Goal: Information Seeking & Learning: Learn about a topic

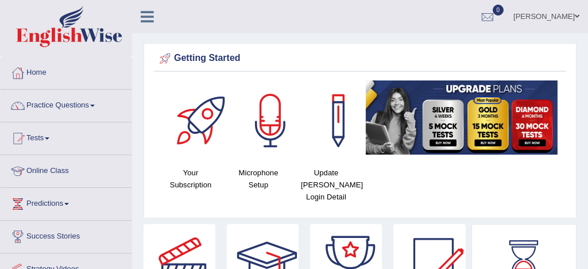
click at [63, 104] on link "Practice Questions" at bounding box center [66, 104] width 131 height 29
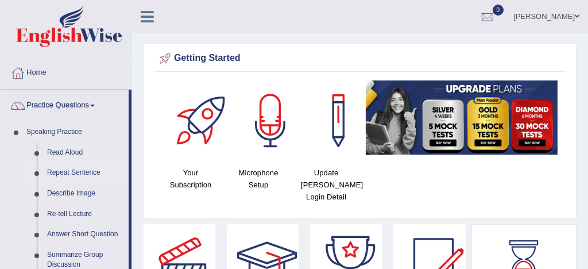
click at [80, 174] on link "Repeat Sentence" at bounding box center [85, 173] width 87 height 21
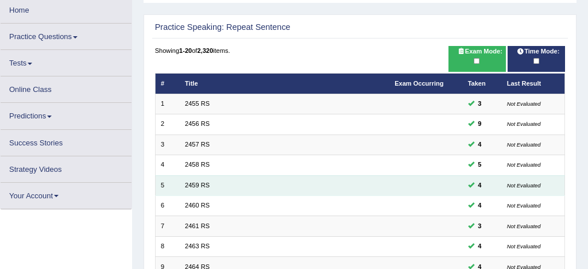
scroll to position [57, 0]
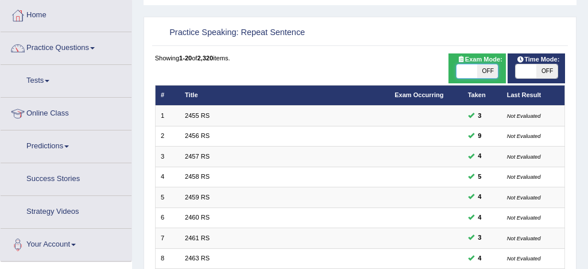
click at [474, 72] on span at bounding box center [467, 71] width 21 height 14
checkbox input "true"
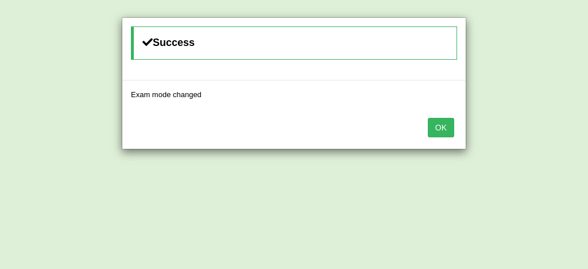
click at [447, 126] on button "OK" at bounding box center [441, 128] width 26 height 20
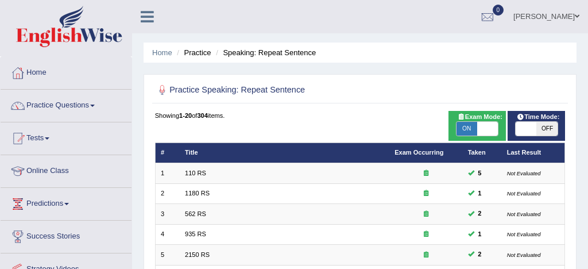
scroll to position [393, 0]
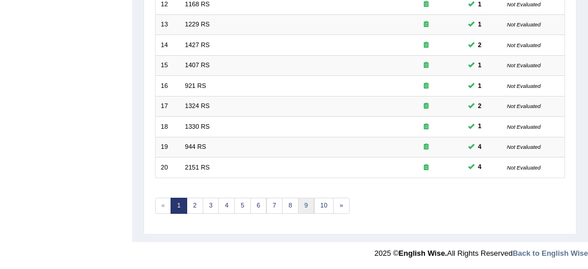
click at [307, 201] on link "9" at bounding box center [306, 206] width 17 height 16
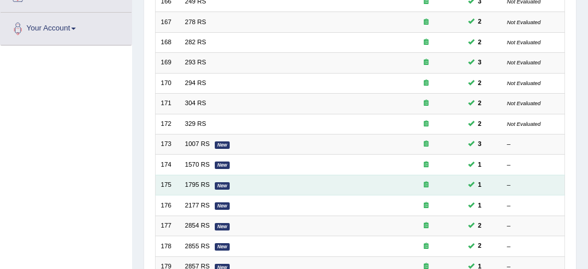
scroll to position [274, 0]
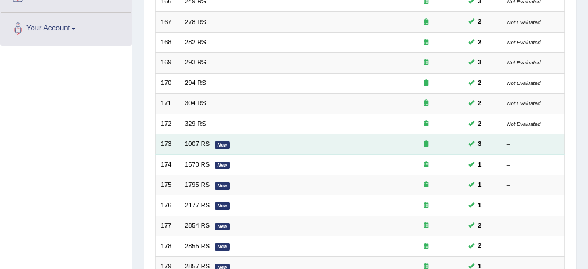
click at [199, 142] on link "1007 RS" at bounding box center [197, 143] width 25 height 7
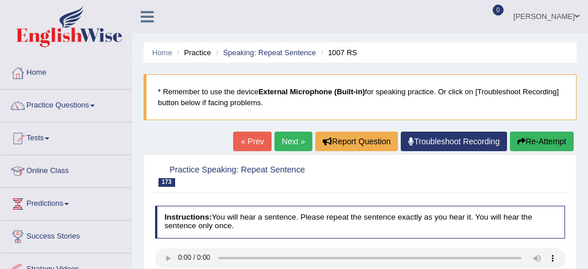
scroll to position [81, 0]
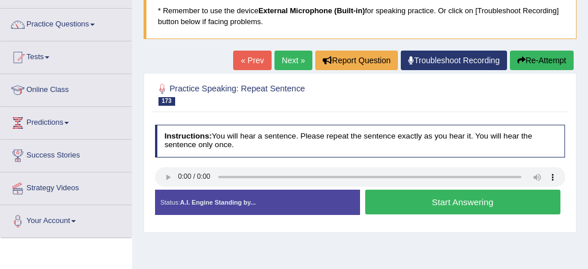
click at [423, 203] on button "Start Answering" at bounding box center [462, 202] width 195 height 25
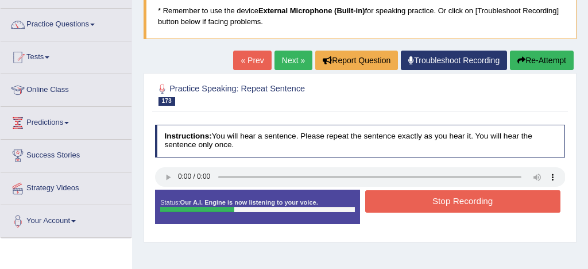
click at [423, 203] on button "Stop Recording" at bounding box center [462, 201] width 195 height 22
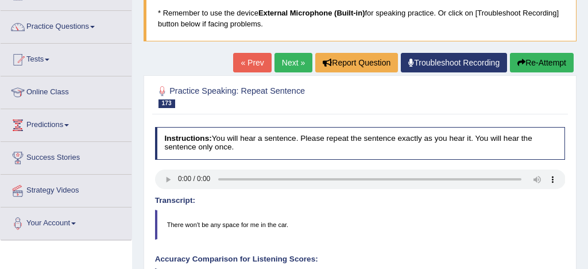
scroll to position [76, 0]
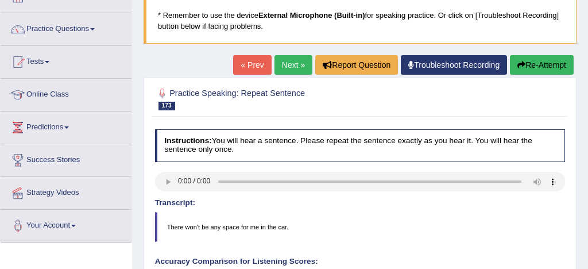
click at [551, 66] on button "Re-Attempt" at bounding box center [542, 65] width 64 height 20
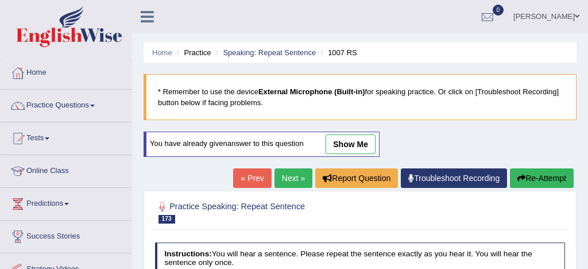
scroll to position [76, 0]
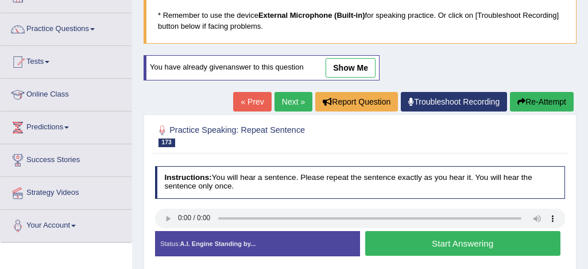
click at [428, 243] on button "Start Answering" at bounding box center [462, 243] width 195 height 25
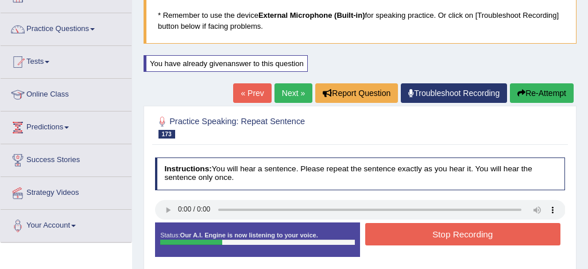
click at [441, 236] on button "Stop Recording" at bounding box center [462, 234] width 195 height 22
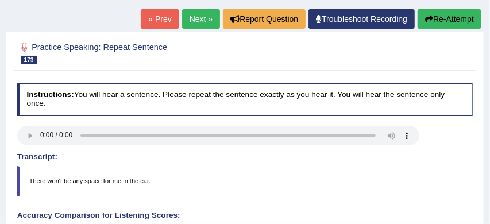
scroll to position [142, 0]
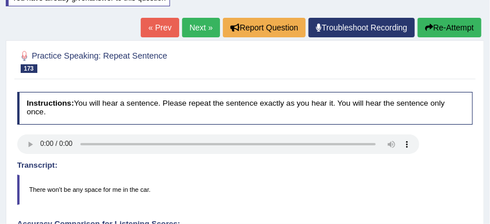
click at [196, 28] on link "Next »" at bounding box center [201, 28] width 38 height 20
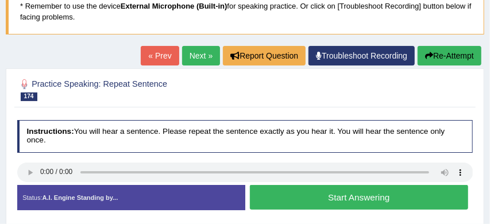
scroll to position [95, 0]
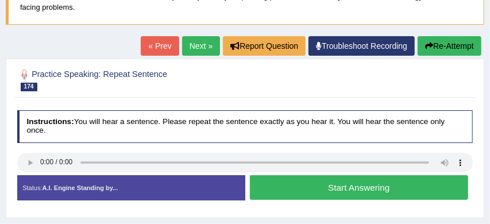
click at [320, 186] on button "Start Answering" at bounding box center [359, 187] width 218 height 25
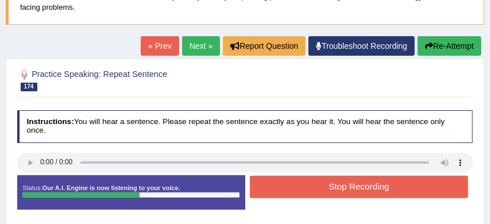
click at [320, 186] on button "Stop Recording" at bounding box center [359, 187] width 218 height 22
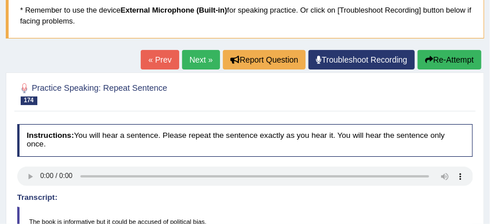
scroll to position [77, 0]
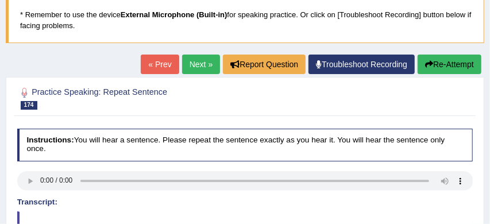
click at [191, 63] on link "Next »" at bounding box center [201, 65] width 38 height 20
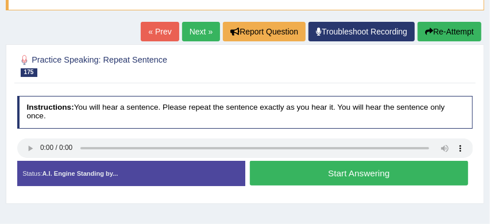
scroll to position [110, 0]
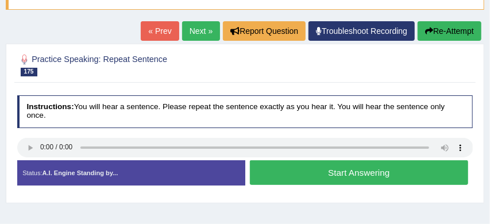
click at [313, 176] on button "Start Answering" at bounding box center [359, 172] width 218 height 25
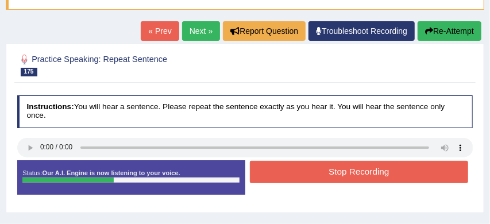
click at [313, 175] on button "Stop Recording" at bounding box center [359, 172] width 218 height 22
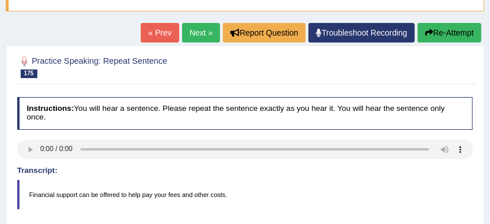
scroll to position [103, 0]
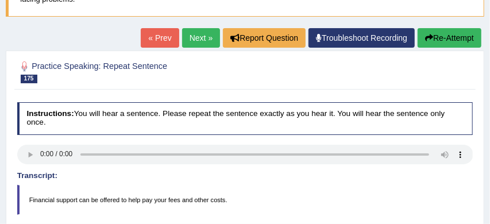
click at [193, 38] on link "Next »" at bounding box center [201, 38] width 38 height 20
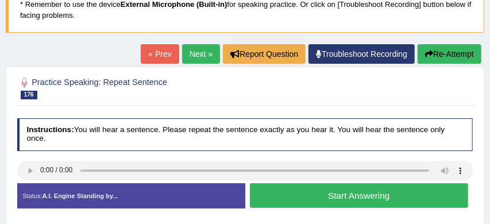
scroll to position [92, 0]
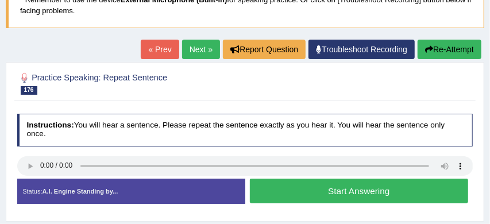
click at [288, 193] on button "Start Answering" at bounding box center [359, 191] width 218 height 25
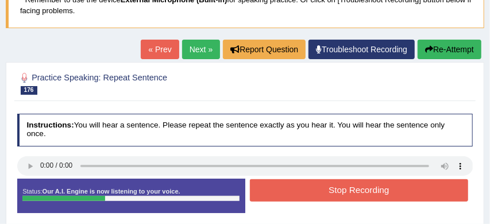
click at [288, 193] on button "Stop Recording" at bounding box center [359, 190] width 218 height 22
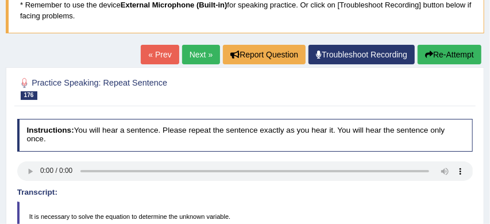
scroll to position [81, 0]
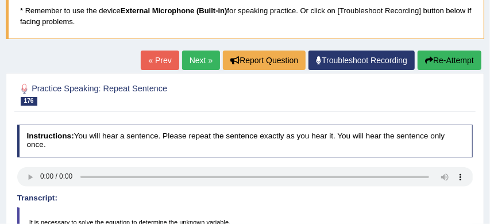
click at [449, 61] on button "Re-Attempt" at bounding box center [450, 61] width 64 height 20
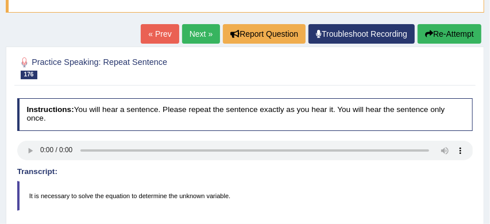
scroll to position [113, 0]
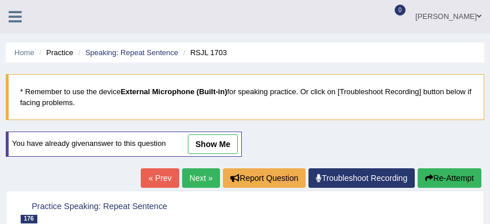
scroll to position [113, 0]
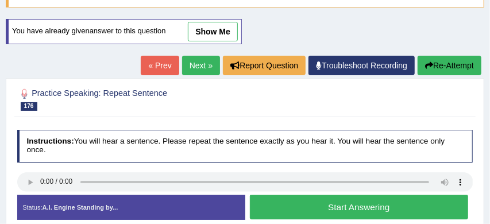
click at [324, 211] on button "Start Answering" at bounding box center [359, 207] width 218 height 25
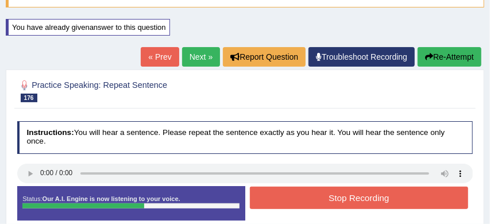
click at [336, 199] on button "Stop Recording" at bounding box center [359, 198] width 218 height 22
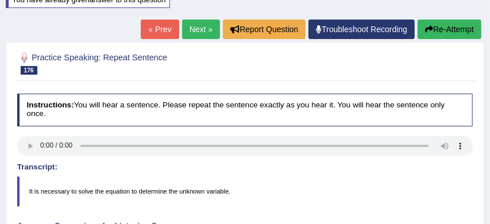
scroll to position [130, 0]
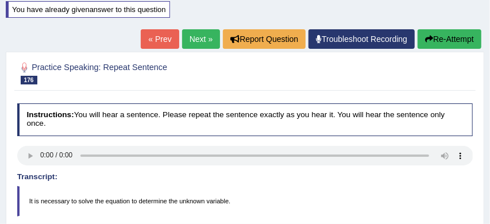
click at [193, 36] on link "Next »" at bounding box center [201, 39] width 38 height 20
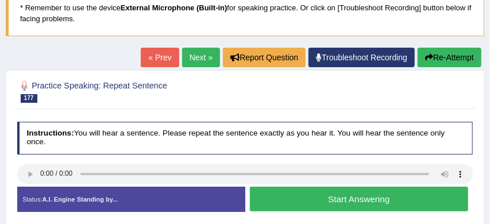
scroll to position [92, 0]
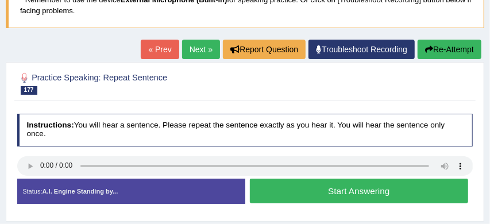
click at [332, 194] on button "Start Answering" at bounding box center [359, 191] width 218 height 25
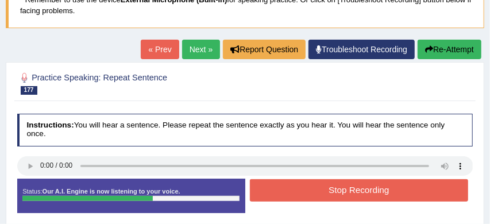
click at [332, 194] on button "Stop Recording" at bounding box center [359, 190] width 218 height 22
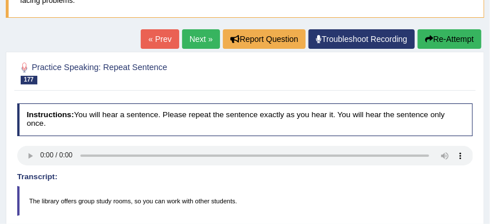
scroll to position [102, 0]
click at [450, 37] on button "Re-Attempt" at bounding box center [450, 39] width 64 height 20
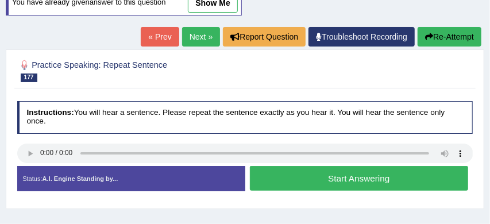
click at [320, 177] on button "Start Answering" at bounding box center [359, 178] width 218 height 25
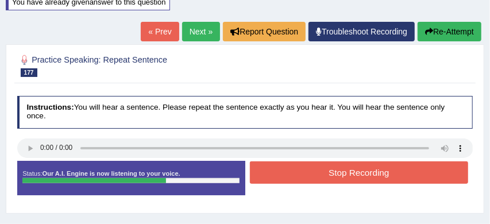
click at [320, 177] on button "Stop Recording" at bounding box center [359, 172] width 218 height 22
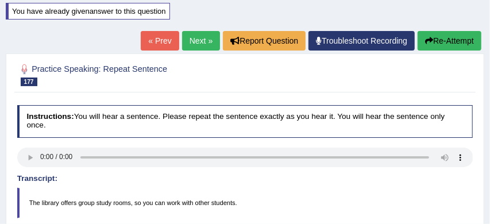
scroll to position [128, 0]
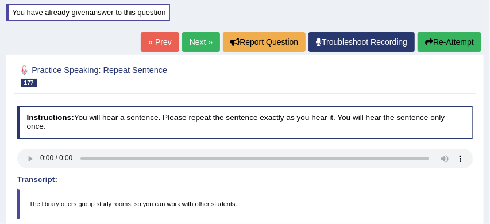
click at [197, 40] on link "Next »" at bounding box center [201, 42] width 38 height 20
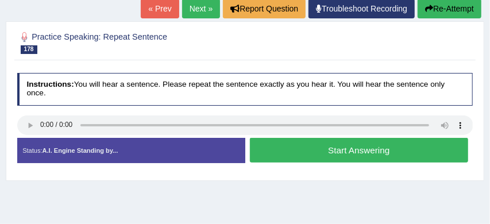
scroll to position [133, 0]
click at [303, 151] on button "Start Answering" at bounding box center [359, 150] width 218 height 25
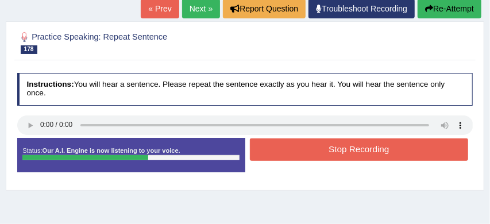
click at [303, 151] on button "Stop Recording" at bounding box center [359, 149] width 218 height 22
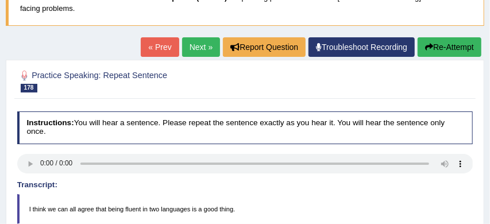
scroll to position [90, 0]
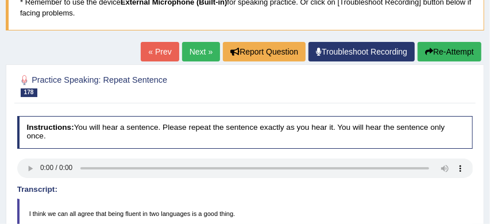
click at [190, 49] on link "Next »" at bounding box center [201, 52] width 38 height 20
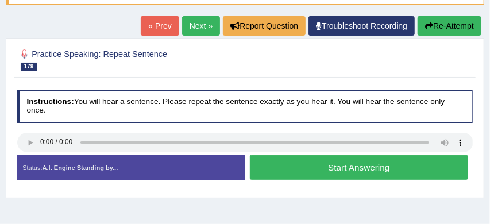
scroll to position [119, 0]
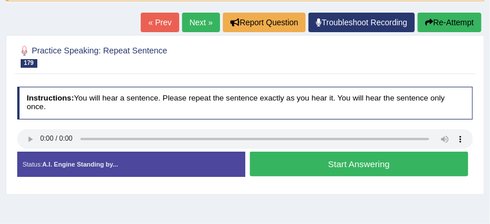
click at [326, 166] on button "Start Answering" at bounding box center [359, 164] width 218 height 25
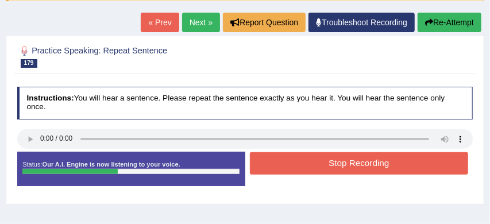
click at [326, 164] on button "Stop Recording" at bounding box center [359, 163] width 218 height 22
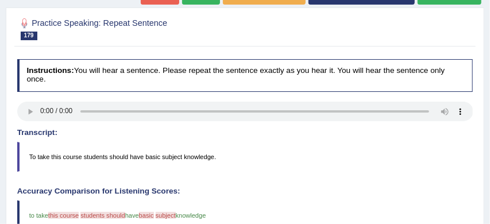
scroll to position [128, 0]
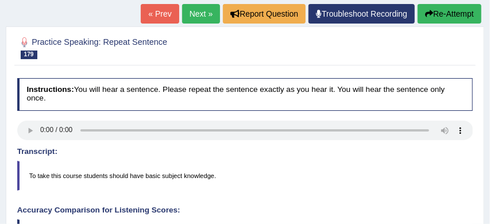
click at [452, 14] on button "Re-Attempt" at bounding box center [450, 14] width 64 height 20
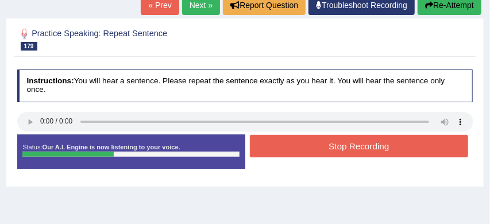
click at [338, 150] on button "Stop Recording" at bounding box center [359, 146] width 218 height 22
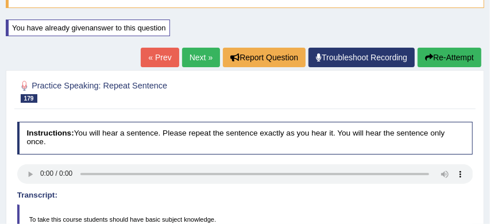
scroll to position [110, 0]
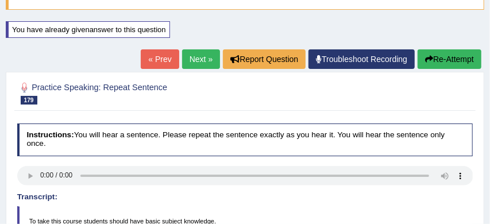
click at [197, 57] on link "Next »" at bounding box center [201, 59] width 38 height 20
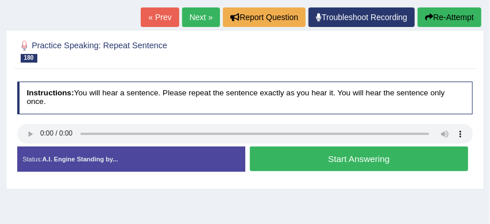
scroll to position [139, 0]
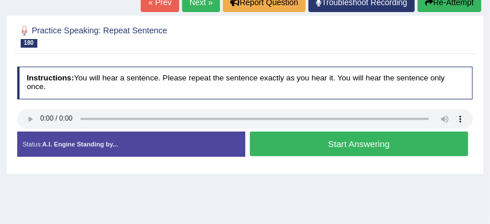
click at [318, 147] on button "Start Answering" at bounding box center [359, 144] width 218 height 25
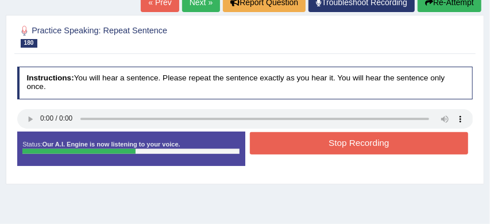
click at [318, 147] on button "Stop Recording" at bounding box center [359, 143] width 218 height 22
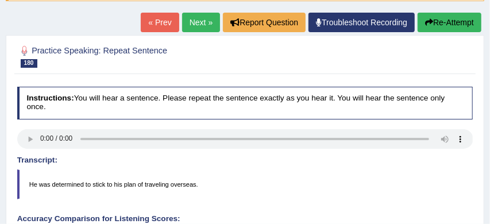
scroll to position [115, 0]
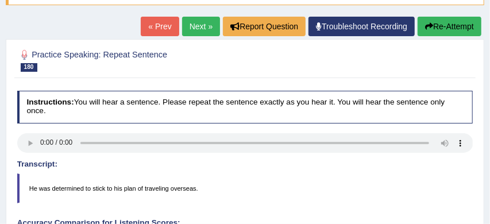
click at [447, 26] on button "Re-Attempt" at bounding box center [450, 27] width 64 height 20
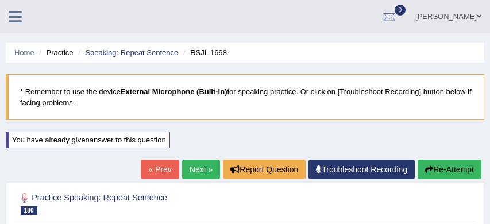
scroll to position [117, 0]
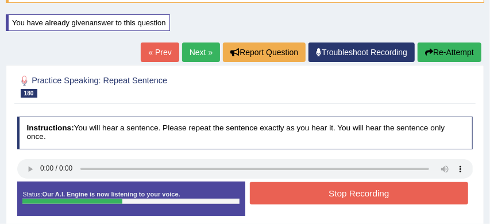
click at [340, 187] on button "Stop Recording" at bounding box center [359, 193] width 218 height 22
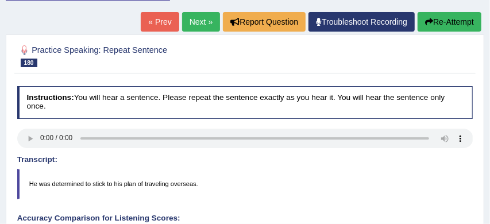
scroll to position [136, 0]
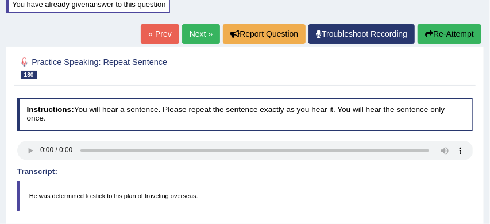
click at [192, 30] on link "Next »" at bounding box center [201, 34] width 38 height 20
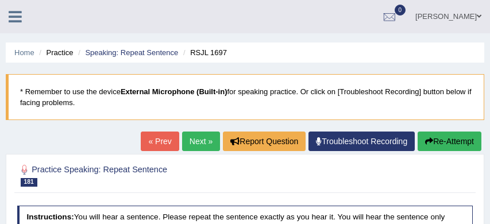
scroll to position [127, 0]
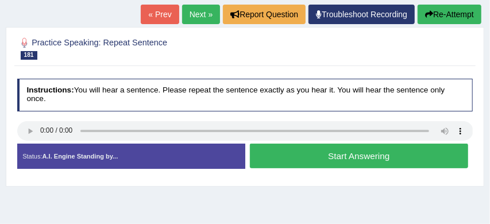
click at [336, 158] on button "Start Answering" at bounding box center [359, 156] width 218 height 25
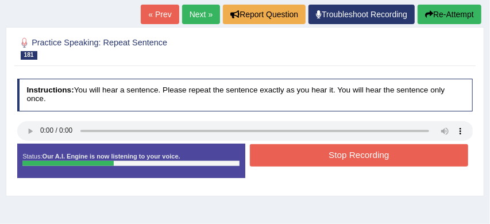
click at [350, 155] on button "Stop Recording" at bounding box center [359, 155] width 218 height 22
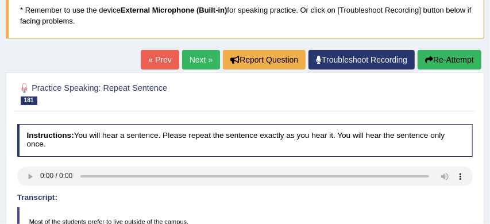
scroll to position [77, 0]
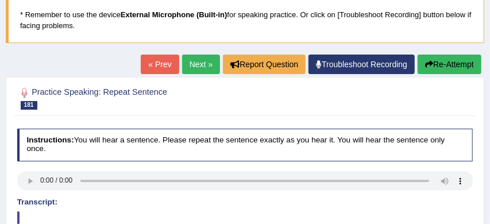
click at [447, 64] on button "Re-Attempt" at bounding box center [450, 65] width 64 height 20
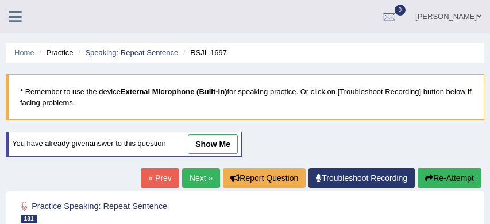
scroll to position [170, 0]
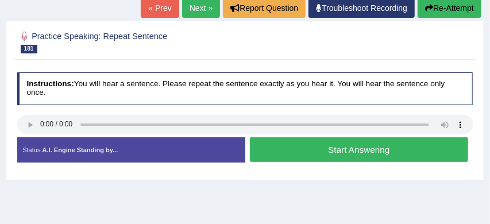
click at [349, 146] on button "Start Answering" at bounding box center [359, 149] width 218 height 25
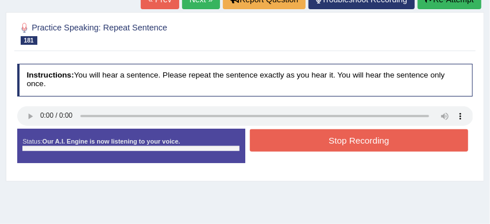
scroll to position [161, 0]
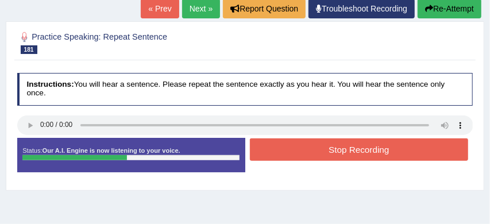
click at [355, 151] on button "Stop Recording" at bounding box center [359, 149] width 218 height 22
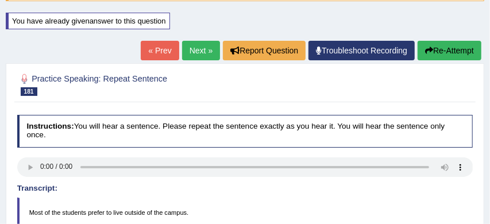
scroll to position [114, 0]
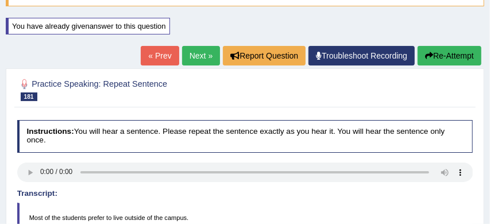
click at [190, 53] on link "Next »" at bounding box center [201, 56] width 38 height 20
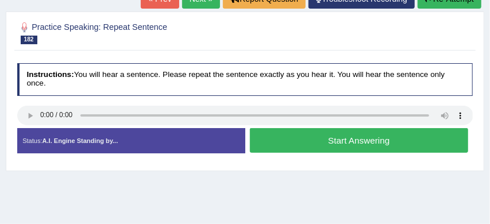
scroll to position [146, 0]
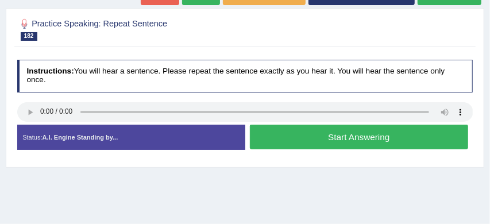
click at [301, 137] on button "Start Answering" at bounding box center [359, 137] width 218 height 25
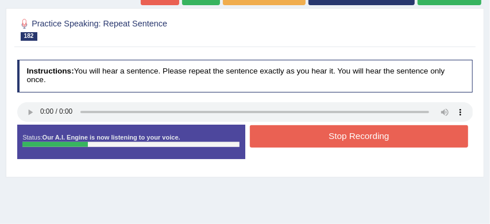
click at [353, 137] on button "Stop Recording" at bounding box center [359, 136] width 218 height 22
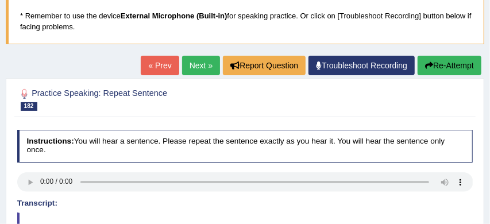
scroll to position [59, 0]
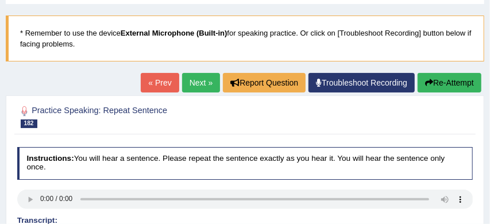
click at [193, 80] on link "Next »" at bounding box center [201, 83] width 38 height 20
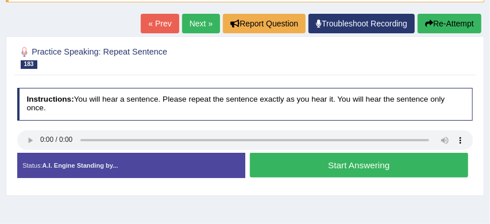
scroll to position [168, 0]
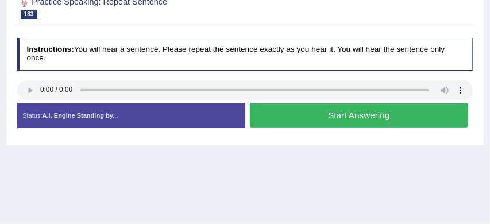
click at [295, 116] on button "Start Answering" at bounding box center [359, 115] width 218 height 25
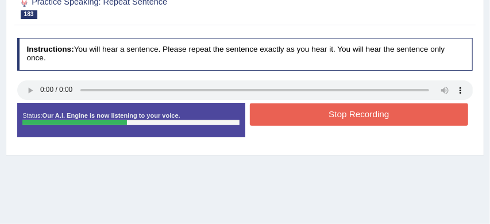
click at [299, 116] on button "Stop Recording" at bounding box center [359, 114] width 218 height 22
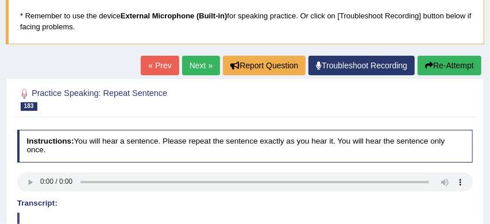
scroll to position [66, 0]
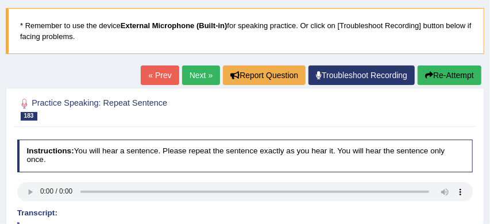
click at [440, 74] on button "Re-Attempt" at bounding box center [450, 76] width 64 height 20
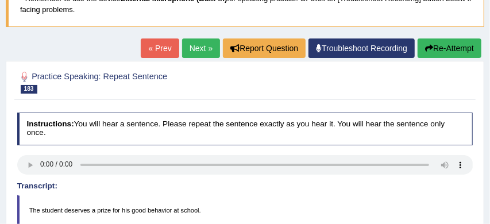
scroll to position [128, 0]
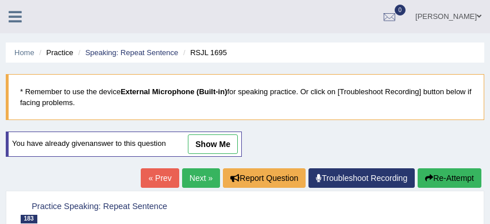
scroll to position [128, 0]
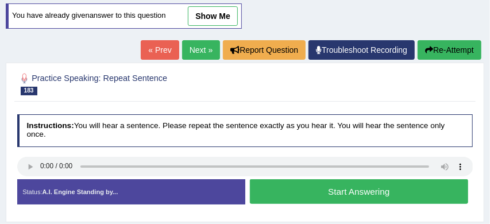
click at [307, 198] on button "Start Answering" at bounding box center [359, 191] width 218 height 25
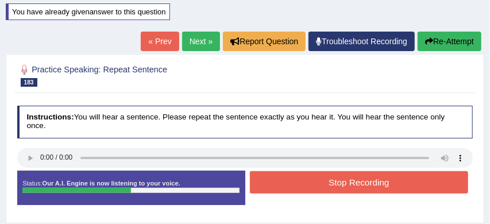
click at [332, 182] on button "Stop Recording" at bounding box center [359, 182] width 218 height 22
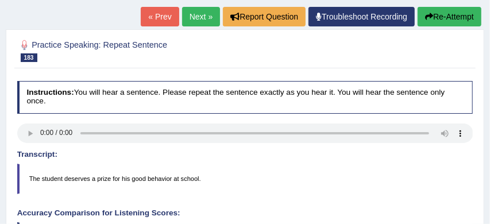
scroll to position [140, 0]
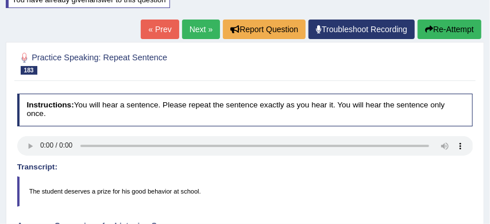
click at [454, 29] on button "Re-Attempt" at bounding box center [450, 30] width 64 height 20
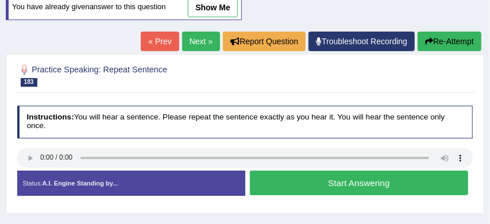
click at [340, 176] on button "Start Answering" at bounding box center [359, 183] width 218 height 25
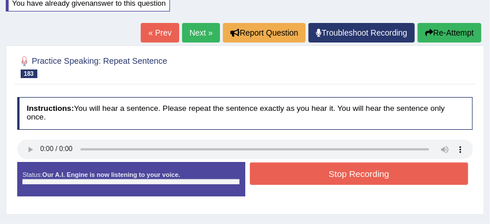
scroll to position [133, 0]
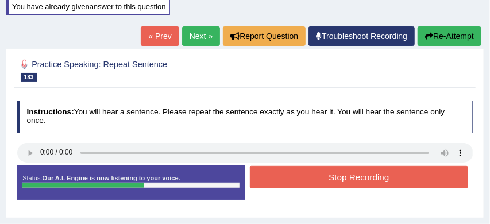
click at [347, 178] on button "Stop Recording" at bounding box center [359, 177] width 218 height 22
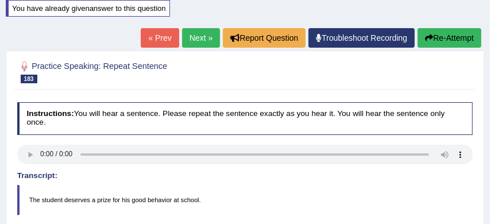
scroll to position [130, 0]
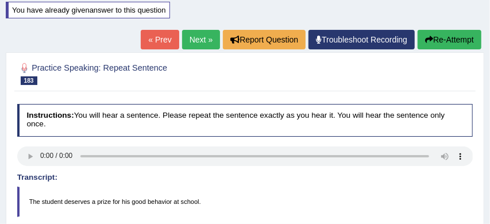
click at [192, 39] on link "Next »" at bounding box center [201, 40] width 38 height 20
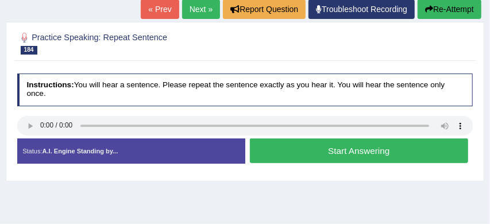
scroll to position [132, 0]
click at [303, 154] on button "Start Answering" at bounding box center [359, 150] width 218 height 25
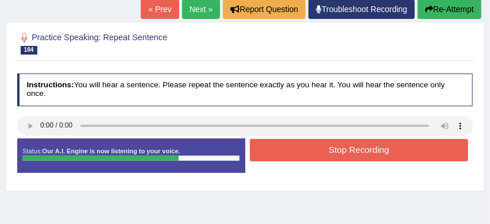
click at [309, 153] on button "Stop Recording" at bounding box center [359, 150] width 218 height 22
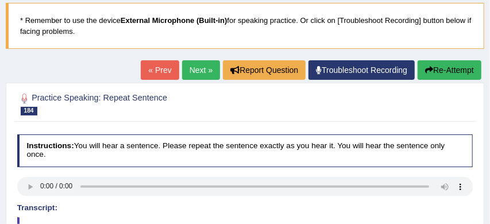
scroll to position [6, 0]
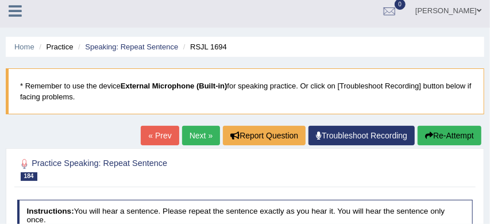
click at [448, 136] on button "Re-Attempt" at bounding box center [450, 136] width 64 height 20
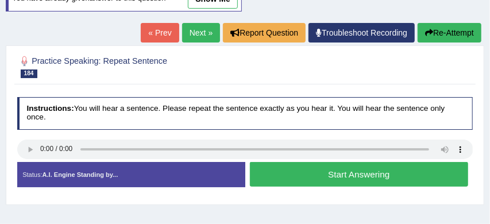
scroll to position [152, 0]
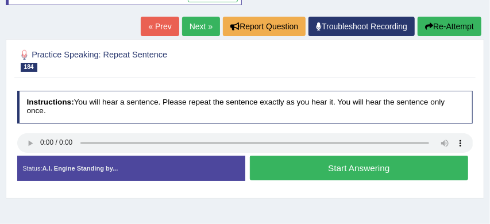
click at [338, 170] on button "Start Answering" at bounding box center [359, 168] width 218 height 25
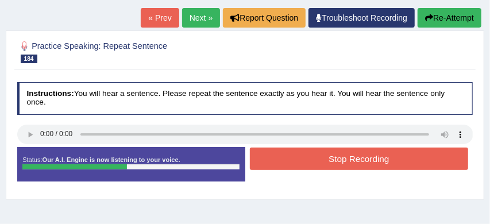
click at [334, 160] on button "Stop Recording" at bounding box center [359, 159] width 218 height 22
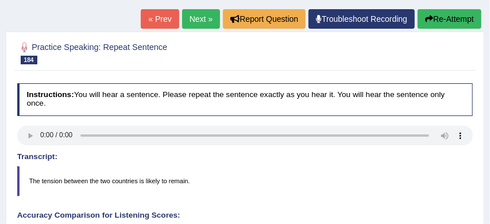
scroll to position [149, 0]
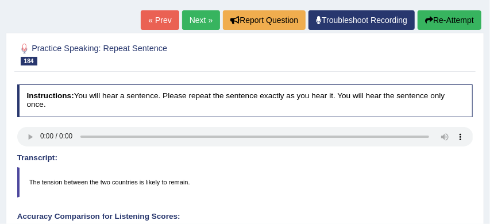
click at [191, 21] on link "Next »" at bounding box center [201, 20] width 38 height 20
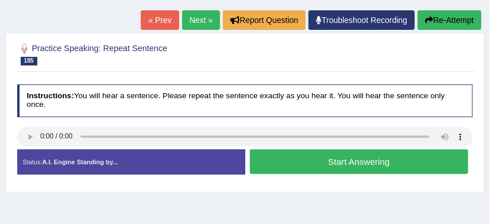
scroll to position [139, 0]
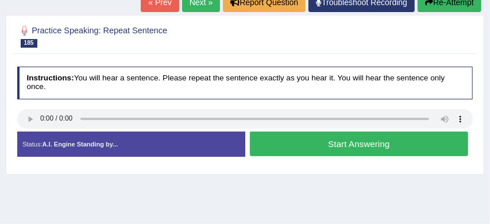
click at [328, 147] on button "Start Answering" at bounding box center [359, 144] width 218 height 25
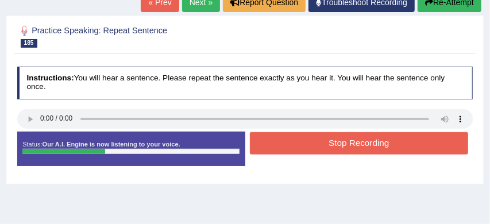
click at [328, 145] on button "Stop Recording" at bounding box center [359, 143] width 218 height 22
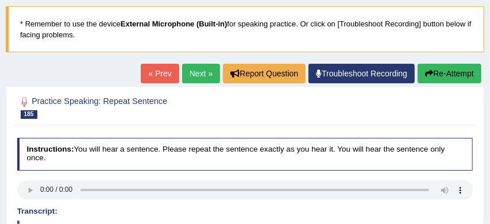
scroll to position [39, 0]
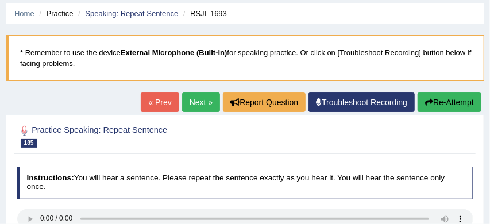
click at [452, 102] on button "Re-Attempt" at bounding box center [450, 103] width 64 height 20
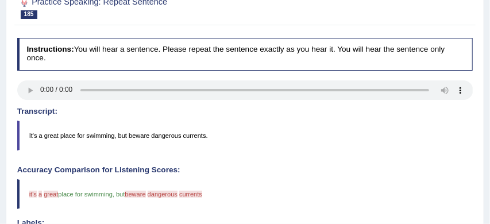
scroll to position [186, 0]
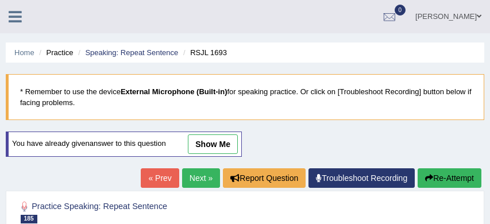
scroll to position [187, 0]
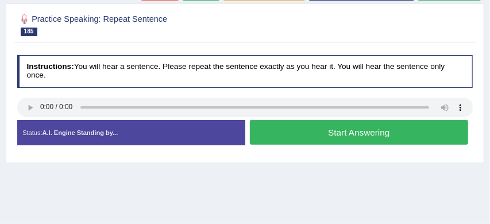
click at [334, 132] on button "Start Answering" at bounding box center [359, 132] width 218 height 25
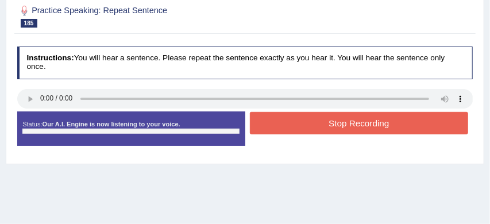
scroll to position [179, 0]
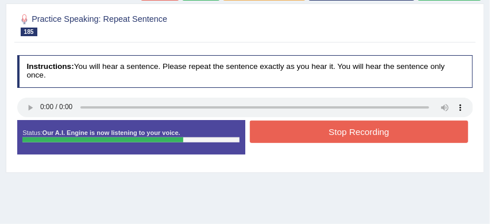
click at [361, 133] on button "Stop Recording" at bounding box center [359, 132] width 218 height 22
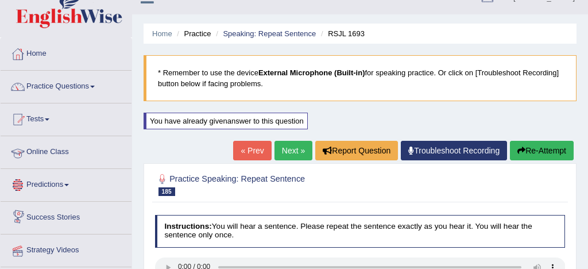
scroll to position [14, 0]
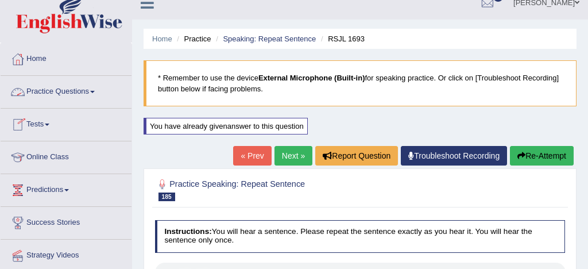
click at [81, 93] on link "Practice Questions" at bounding box center [66, 90] width 131 height 29
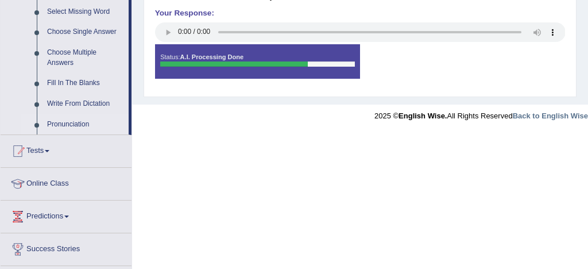
scroll to position [602, 0]
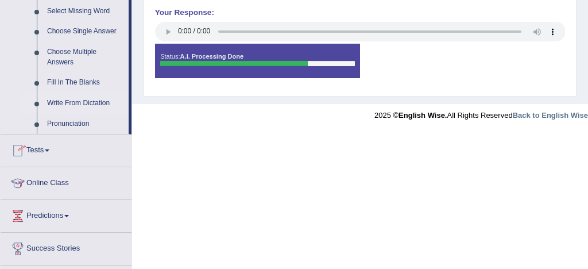
click at [106, 114] on link "Write From Dictation" at bounding box center [85, 103] width 87 height 21
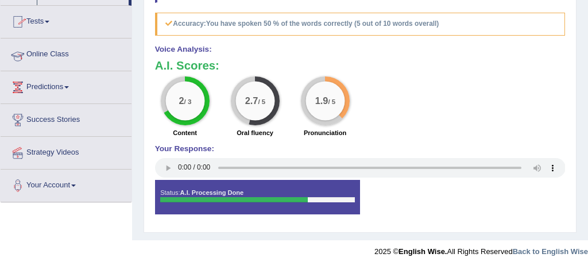
scroll to position [183, 0]
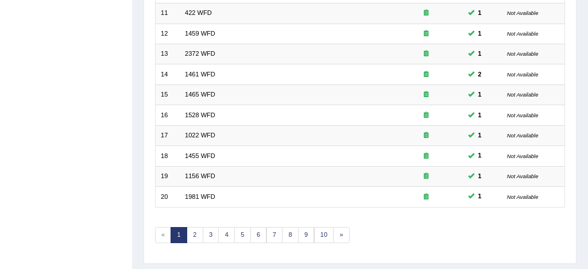
scroll to position [393, 0]
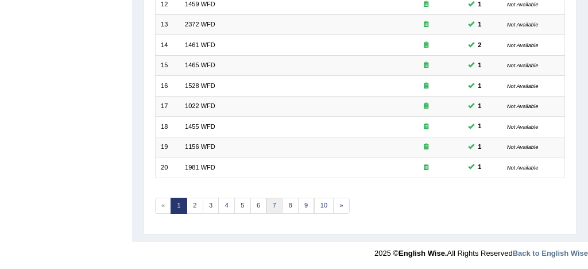
click at [271, 201] on link "7" at bounding box center [275, 206] width 17 height 16
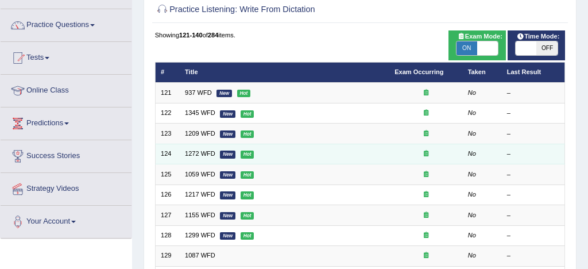
scroll to position [78, 0]
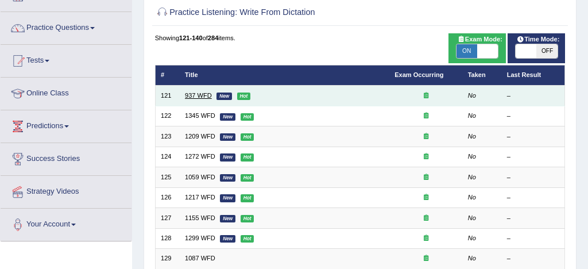
click at [193, 94] on link "937 WFD" at bounding box center [198, 95] width 27 height 7
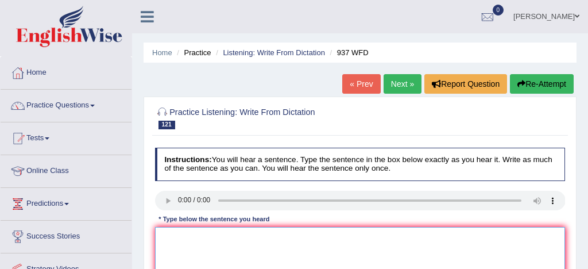
click at [174, 234] on textarea at bounding box center [360, 274] width 411 height 95
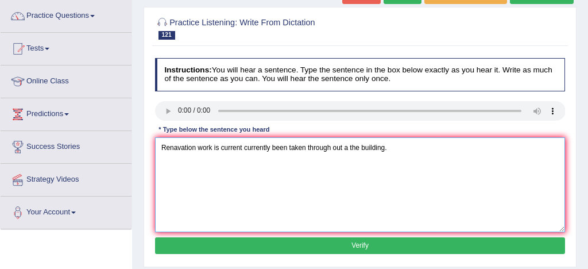
scroll to position [103, 0]
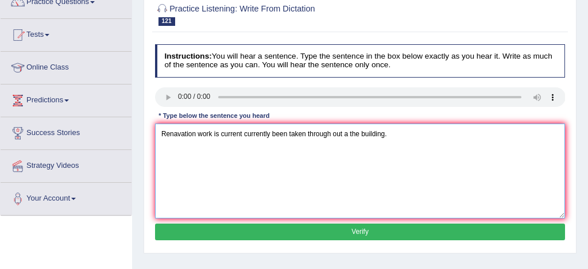
type textarea "Renavation work is current currently been taken through out a the building."
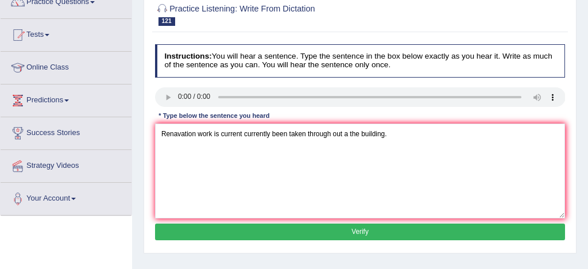
click at [292, 233] on button "Verify" at bounding box center [360, 232] width 411 height 17
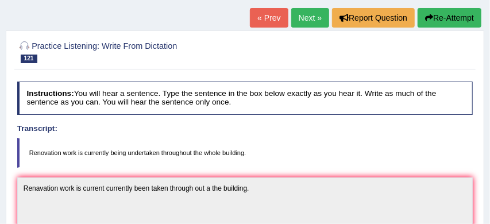
scroll to position [56, 0]
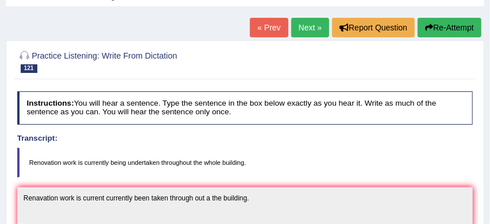
click at [310, 28] on link "Next »" at bounding box center [310, 28] width 38 height 20
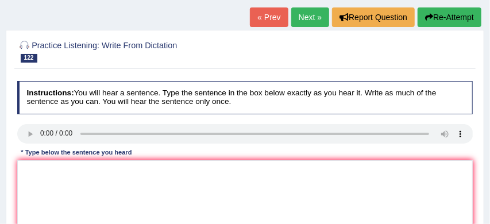
scroll to position [68, 0]
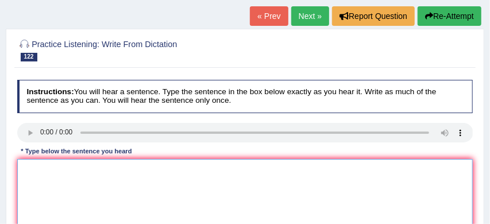
click at [30, 159] on textarea at bounding box center [245, 206] width 456 height 95
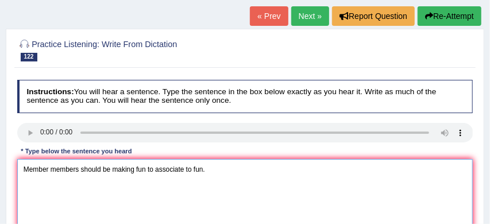
click at [137, 170] on textarea "Member members should be making fun to associate to fun." at bounding box center [245, 206] width 456 height 95
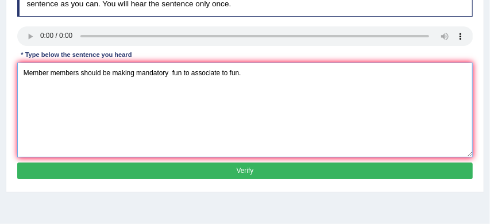
scroll to position [165, 0]
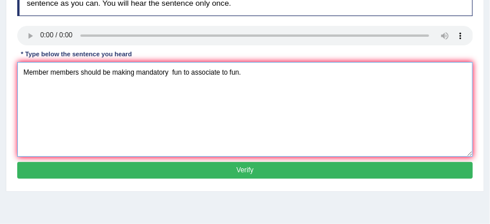
type textarea "Member members should be making mandatory fun to associate to fun."
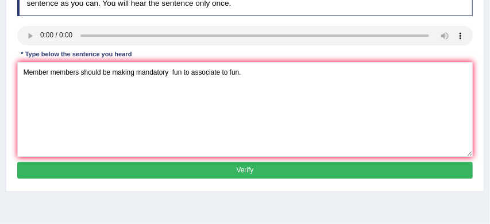
click at [219, 168] on button "Verify" at bounding box center [245, 170] width 456 height 17
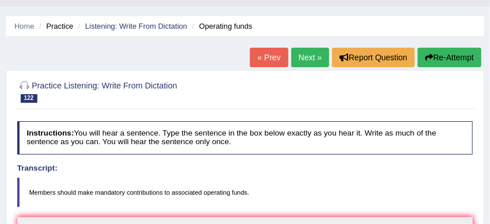
scroll to position [18, 0]
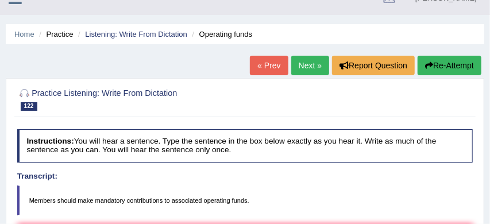
click at [305, 63] on link "Next »" at bounding box center [310, 66] width 38 height 20
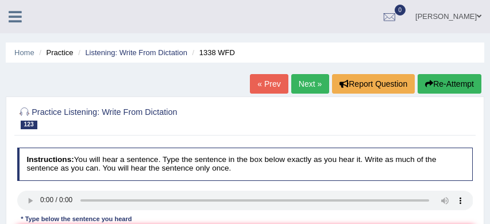
scroll to position [118, 0]
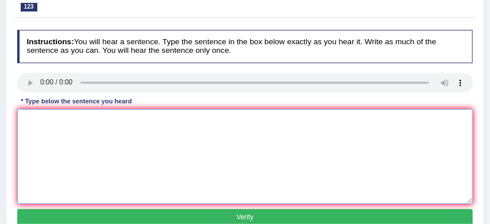
click at [25, 116] on textarea at bounding box center [245, 156] width 456 height 95
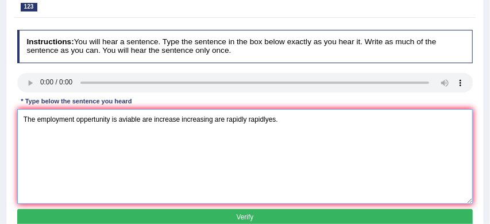
type textarea "The employment oppertunity is aviable are increase increasing are rapidly rapid…"
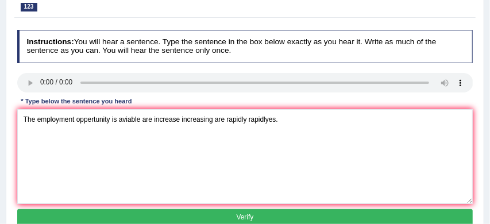
click at [78, 215] on button "Verify" at bounding box center [245, 217] width 456 height 17
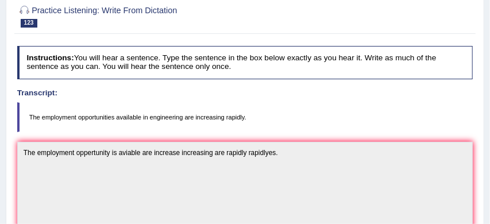
scroll to position [71, 0]
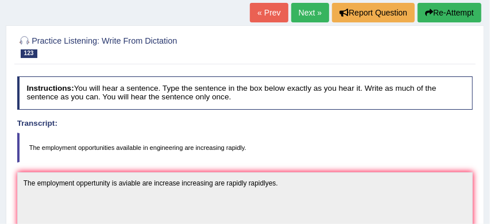
click at [307, 11] on link "Next »" at bounding box center [310, 13] width 38 height 20
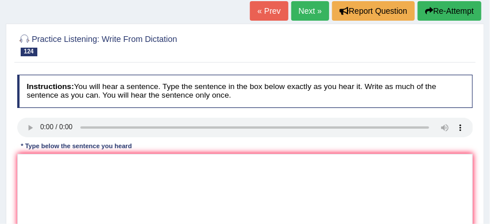
scroll to position [82, 0]
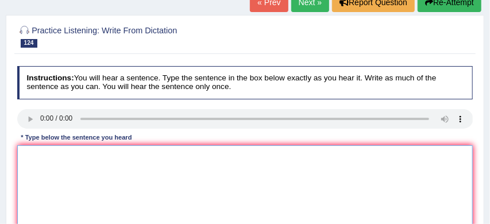
click at [29, 152] on textarea at bounding box center [245, 192] width 456 height 95
click at [60, 155] on textarea "She is been in library for a long time." at bounding box center [245, 192] width 456 height 95
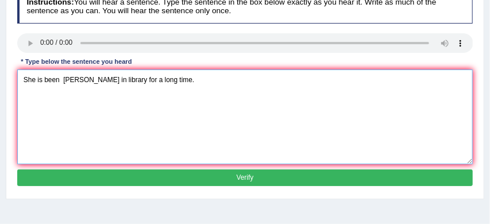
scroll to position [161, 0]
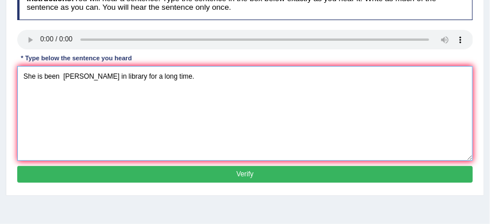
type textarea "She is been [PERSON_NAME] in library for a long time."
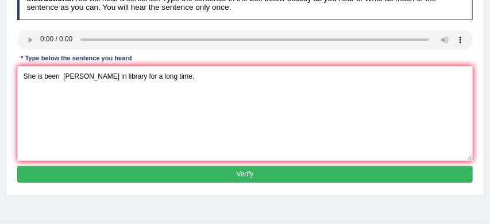
click at [156, 176] on button "Verify" at bounding box center [245, 174] width 456 height 17
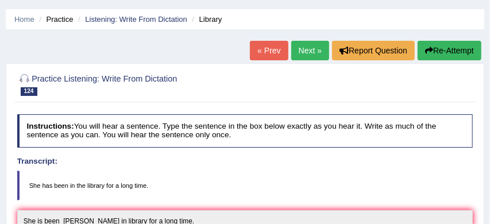
scroll to position [32, 0]
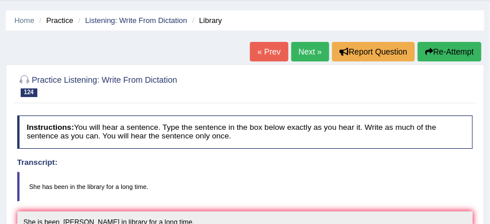
click at [303, 49] on link "Next »" at bounding box center [310, 52] width 38 height 20
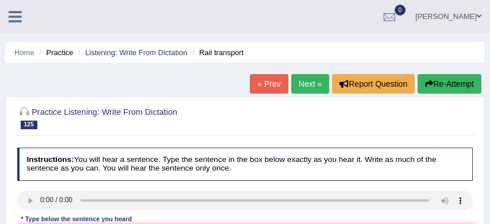
scroll to position [79, 0]
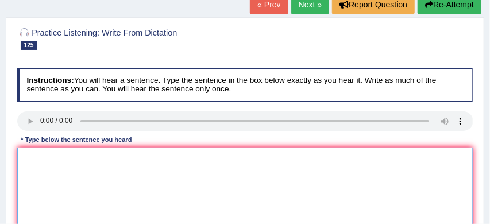
click at [41, 159] on textarea at bounding box center [245, 195] width 456 height 95
click at [88, 158] on textarea "Rail transport is been popular" at bounding box center [245, 195] width 456 height 95
click at [163, 159] on textarea "Rail transport is been more and more popular" at bounding box center [245, 195] width 456 height 95
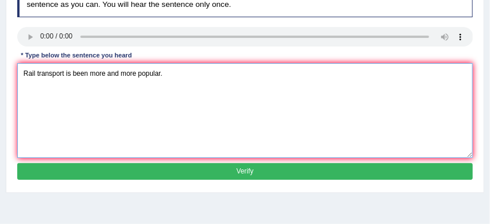
scroll to position [168, 0]
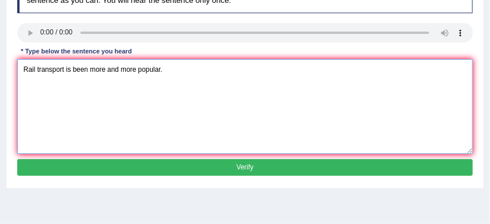
type textarea "Rail transport is been more and more popular."
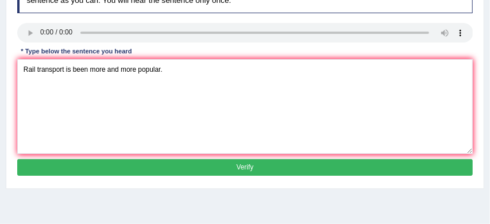
click at [213, 171] on button "Verify" at bounding box center [245, 167] width 456 height 17
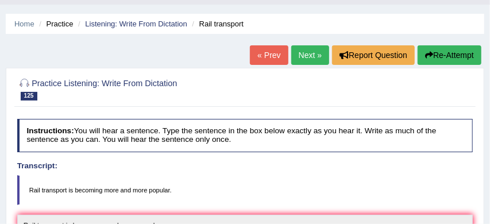
scroll to position [24, 0]
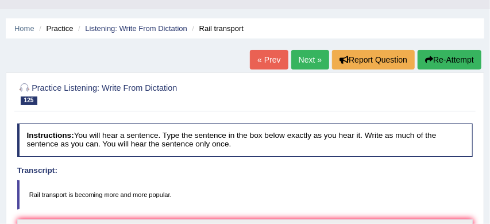
click at [309, 60] on link "Next »" at bounding box center [310, 60] width 38 height 20
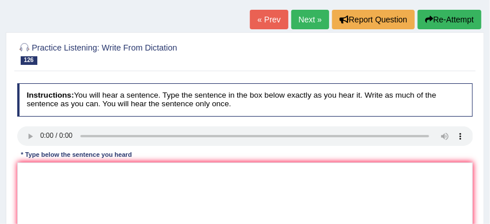
scroll to position [71, 0]
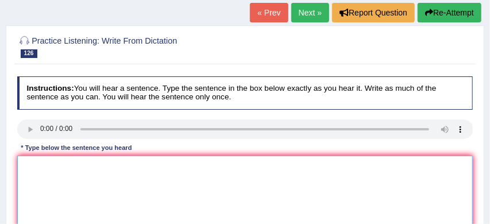
click at [32, 164] on textarea at bounding box center [245, 203] width 456 height 95
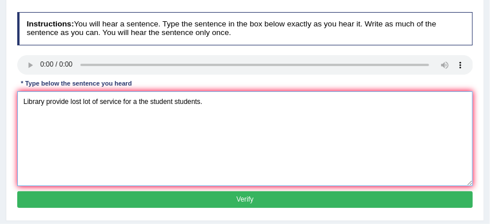
scroll to position [137, 0]
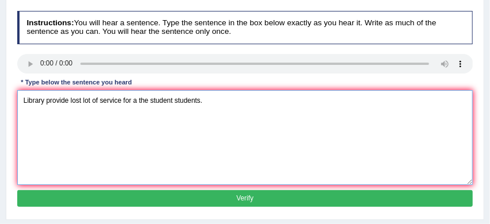
type textarea "Library provide lost lot of service for a the student students."
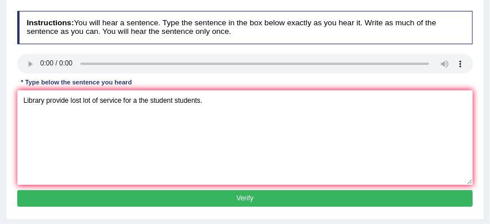
click at [131, 198] on button "Verify" at bounding box center [245, 198] width 456 height 17
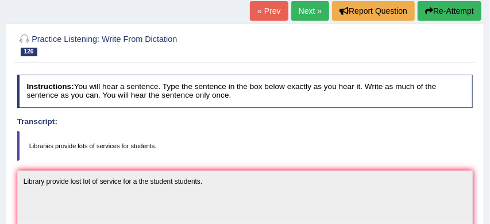
scroll to position [70, 0]
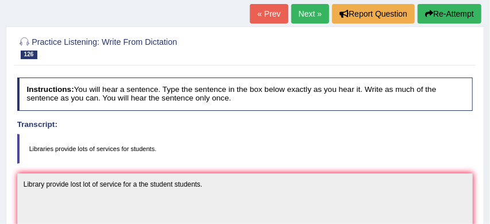
click at [305, 12] on link "Next »" at bounding box center [310, 14] width 38 height 20
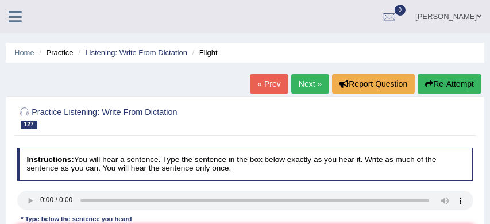
scroll to position [112, 0]
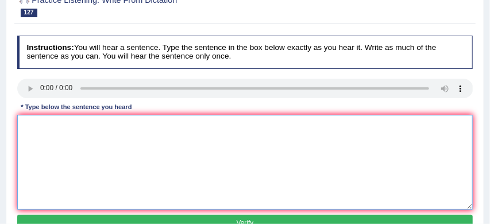
click at [36, 121] on textarea at bounding box center [245, 162] width 456 height 95
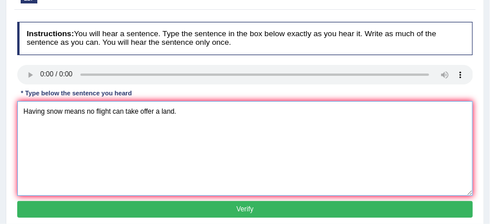
scroll to position [142, 0]
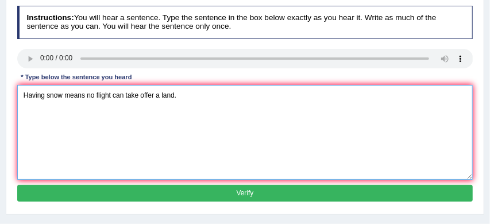
type textarea "Having snow means no flight can take offer a land."
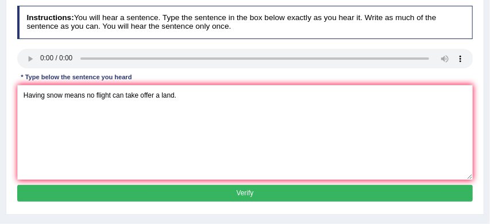
click at [137, 191] on button "Verify" at bounding box center [245, 193] width 456 height 17
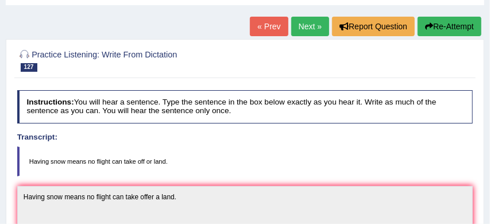
scroll to position [51, 0]
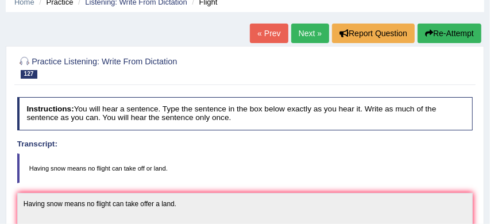
click at [302, 34] on link "Next »" at bounding box center [310, 34] width 38 height 20
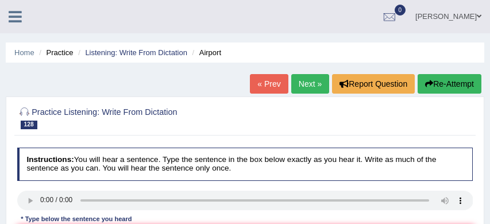
scroll to position [66, 0]
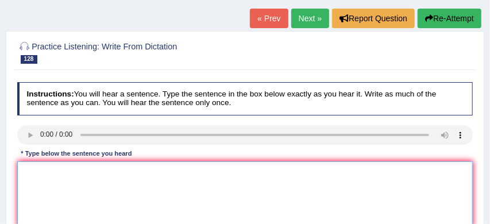
click at [30, 167] on textarea at bounding box center [245, 208] width 456 height 95
click at [141, 174] on textarea "The first commercial airport currently" at bounding box center [245, 208] width 456 height 95
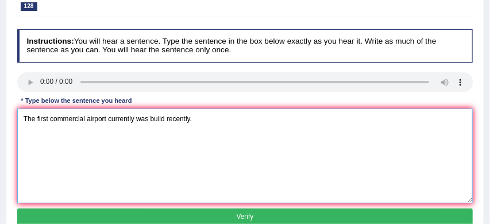
scroll to position [134, 0]
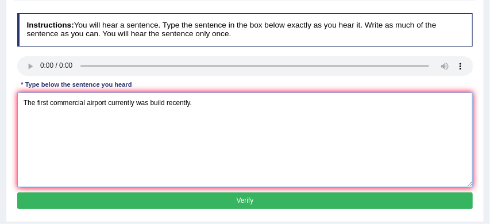
type textarea "The first commercial airport currently was build recently."
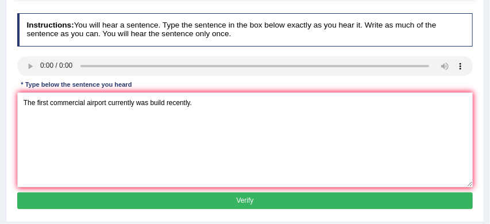
click at [213, 198] on button "Verify" at bounding box center [245, 201] width 456 height 17
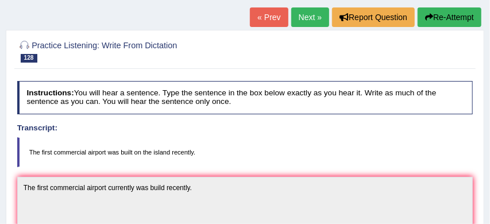
scroll to position [64, 0]
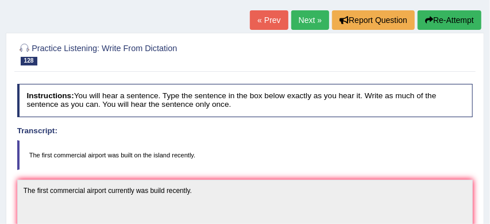
click at [303, 20] on link "Next »" at bounding box center [310, 20] width 38 height 20
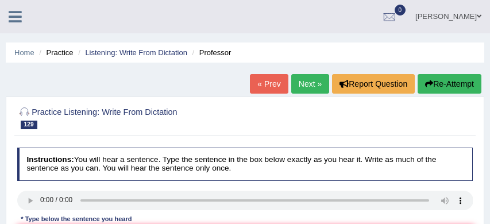
scroll to position [110, 0]
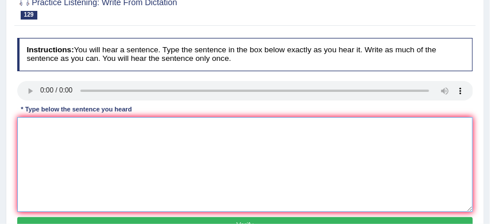
click at [33, 120] on textarea at bounding box center [245, 164] width 456 height 95
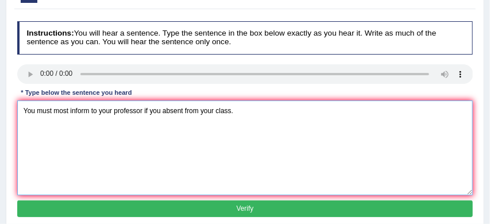
scroll to position [136, 0]
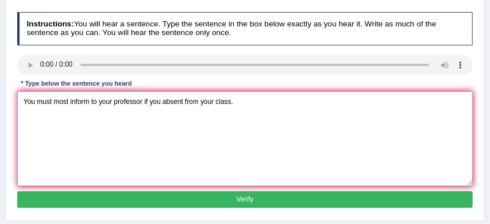
type textarea "You must most inform to your professor if you absent from your class."
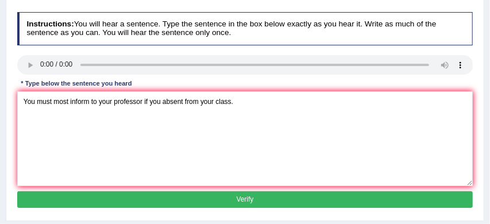
click at [175, 199] on button "Verify" at bounding box center [245, 199] width 456 height 17
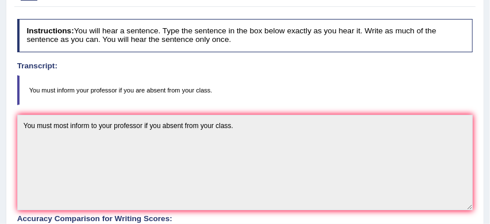
scroll to position [124, 0]
